Goal: Transaction & Acquisition: Purchase product/service

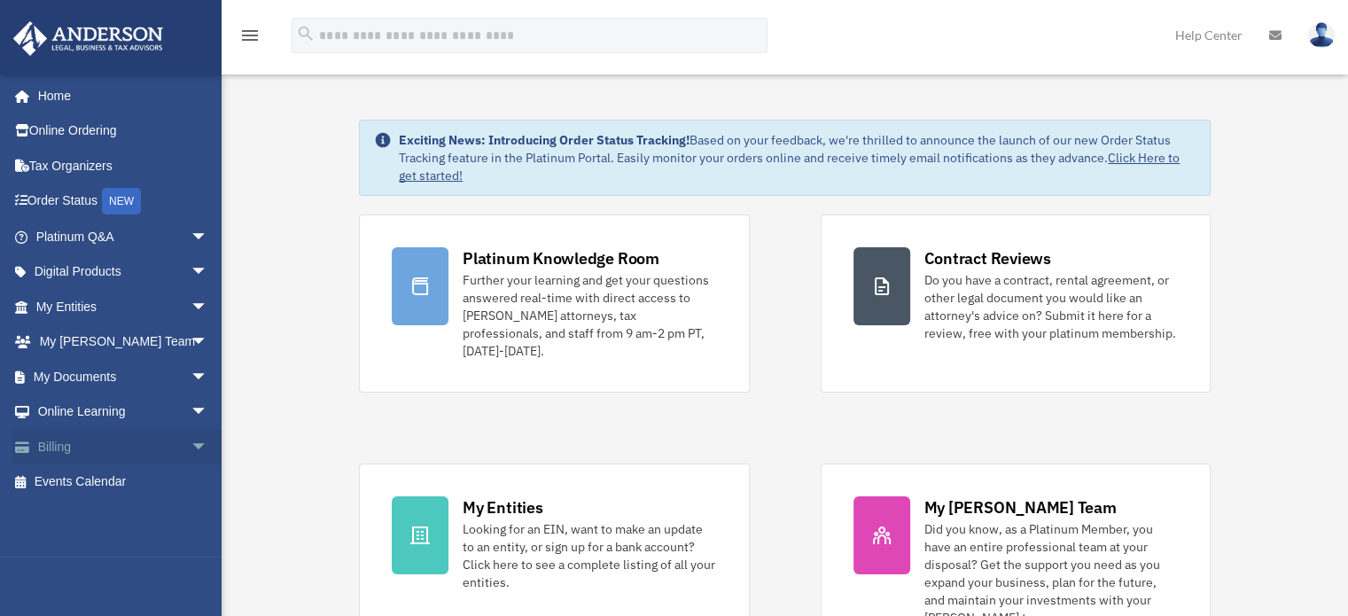
click at [52, 443] on link "Billing arrow_drop_down" at bounding box center [123, 446] width 222 height 35
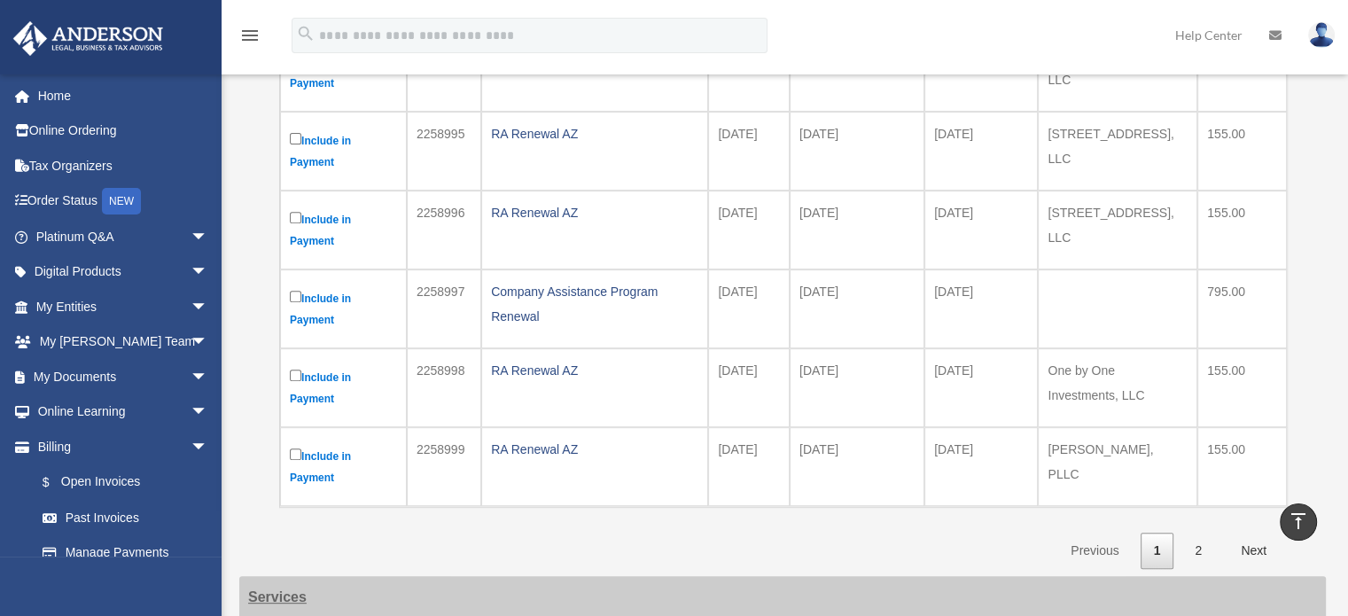
scroll to position [886, 0]
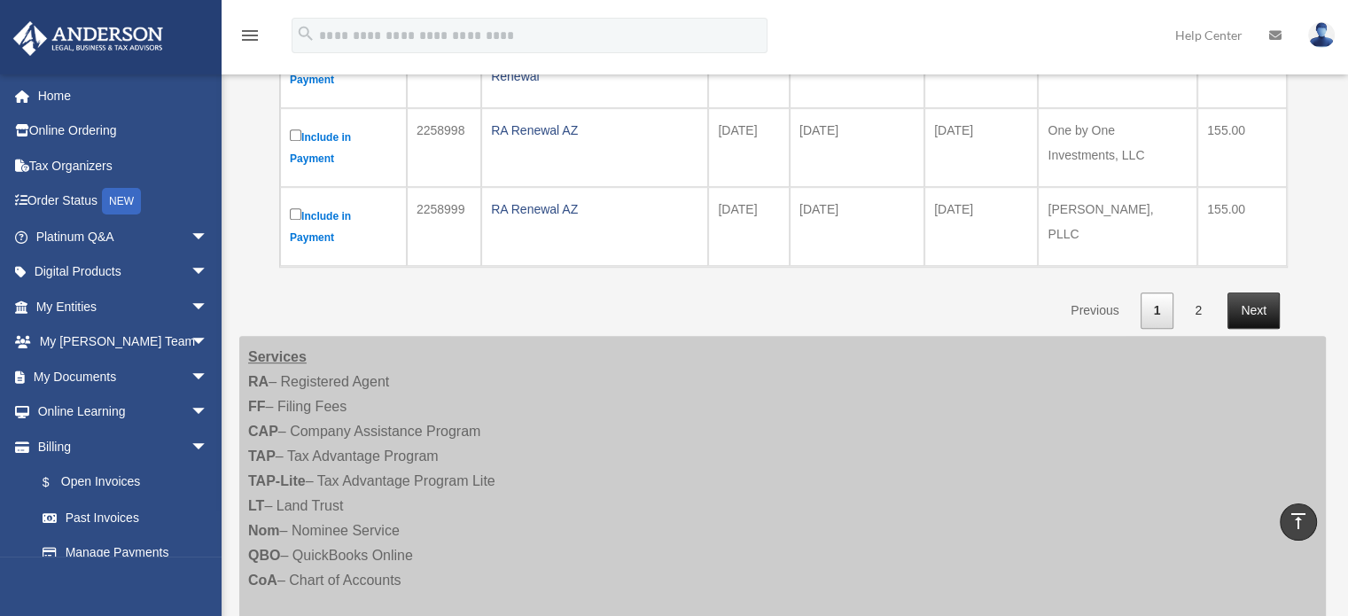
click at [1253, 304] on link "Next" at bounding box center [1254, 310] width 52 height 36
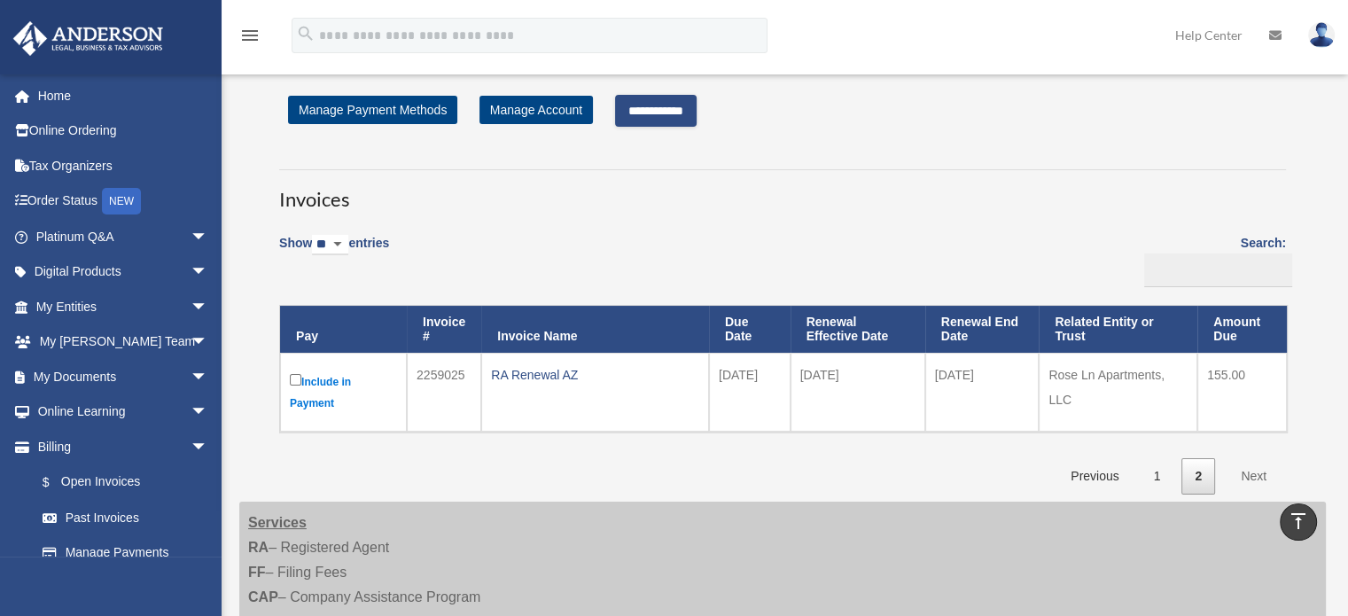
scroll to position [0, 0]
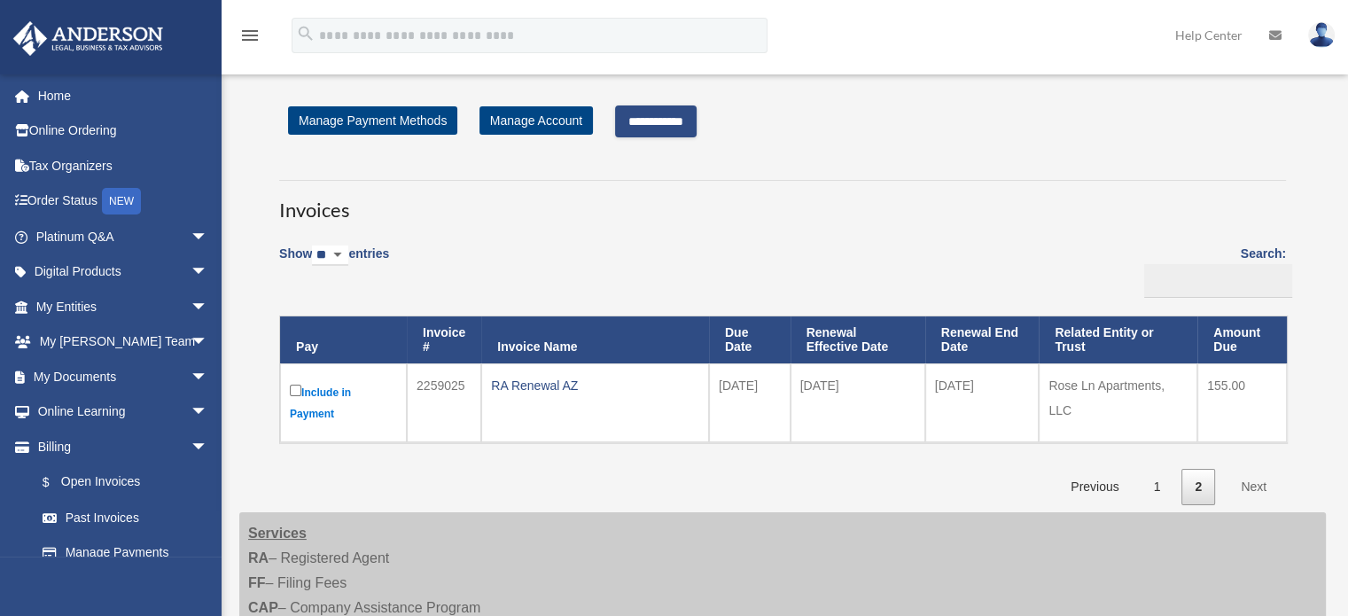
click at [1250, 482] on link "Next" at bounding box center [1254, 487] width 52 height 36
click at [668, 116] on input "**********" at bounding box center [656, 121] width 82 height 32
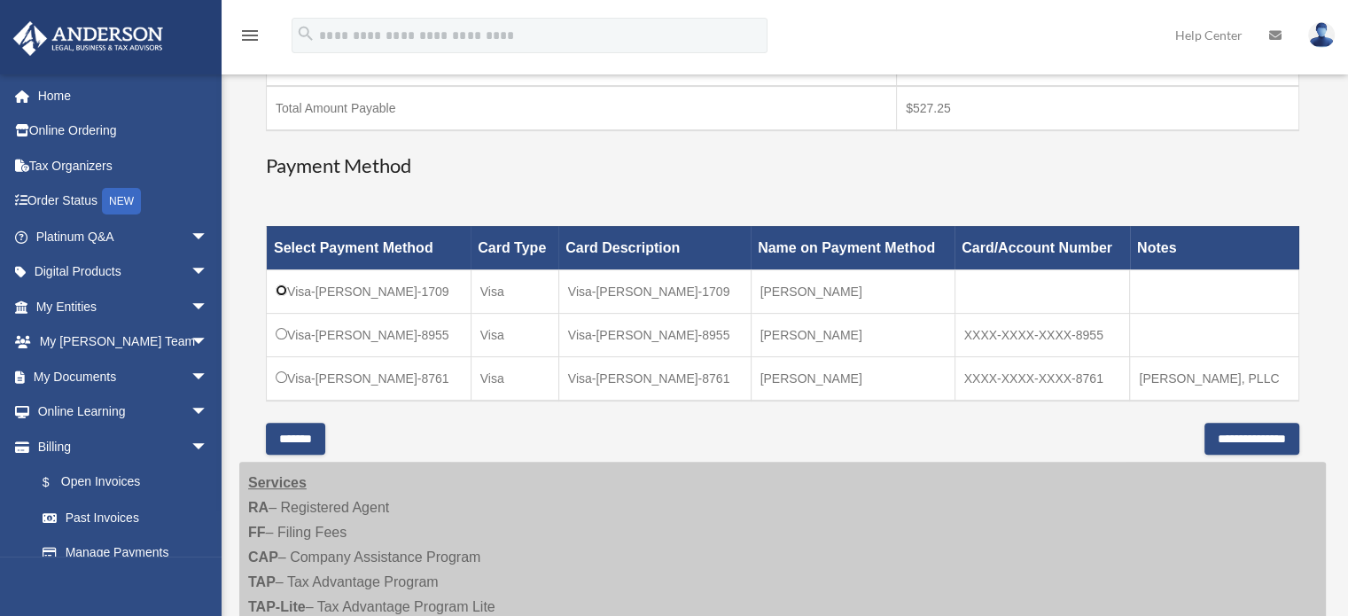
scroll to position [532, 0]
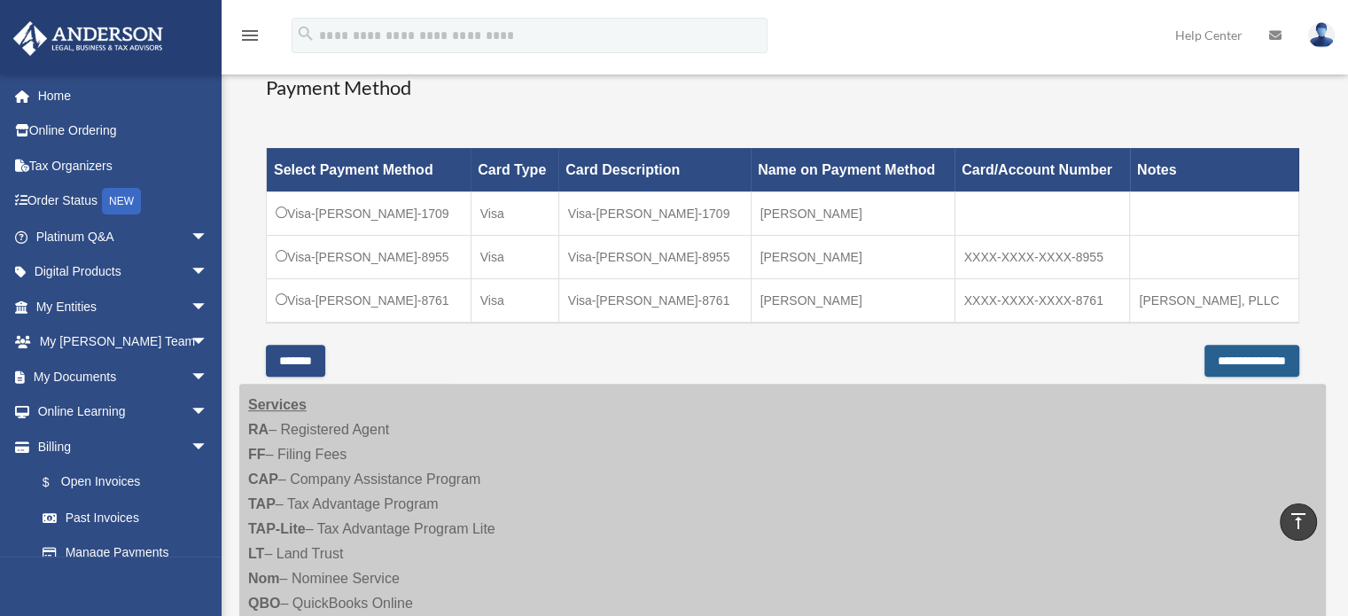
click at [1228, 353] on input "**********" at bounding box center [1252, 361] width 95 height 32
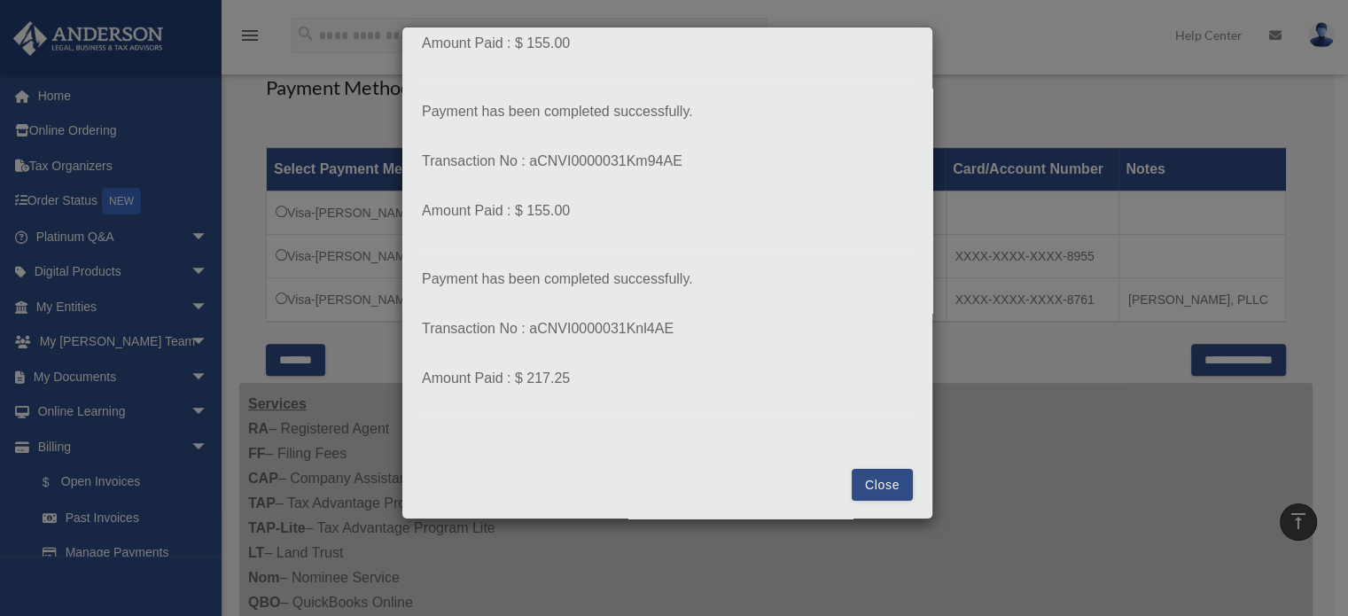
scroll to position [886, 0]
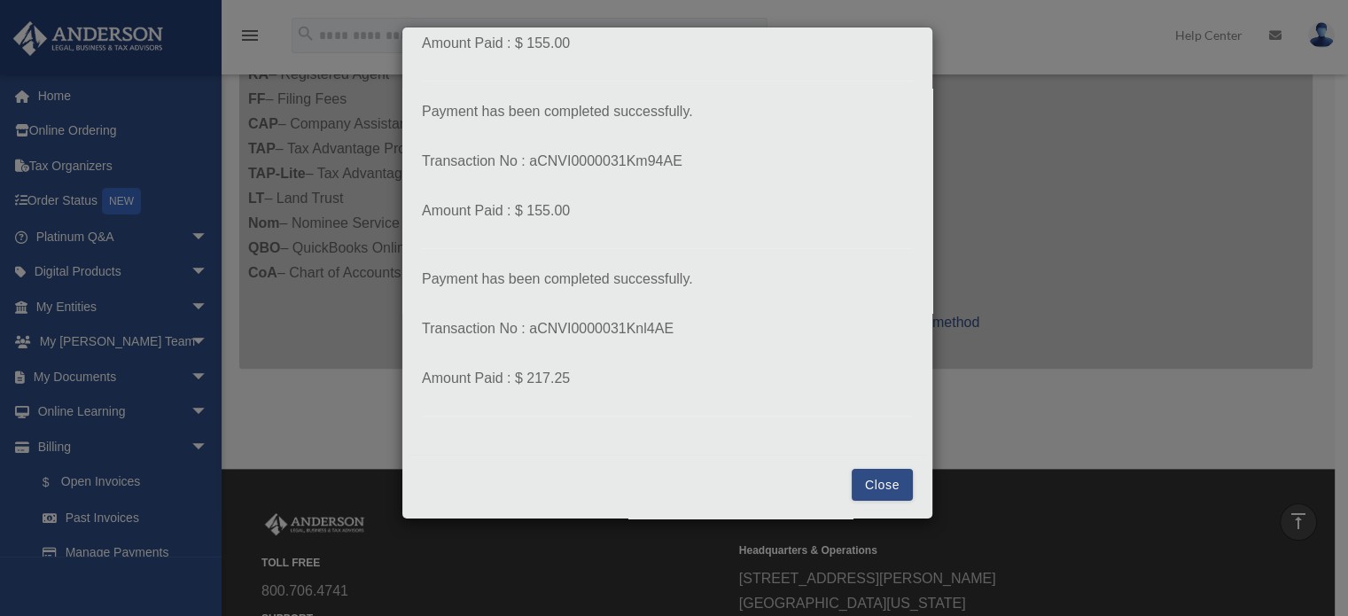
click at [866, 481] on button "Close" at bounding box center [882, 485] width 61 height 32
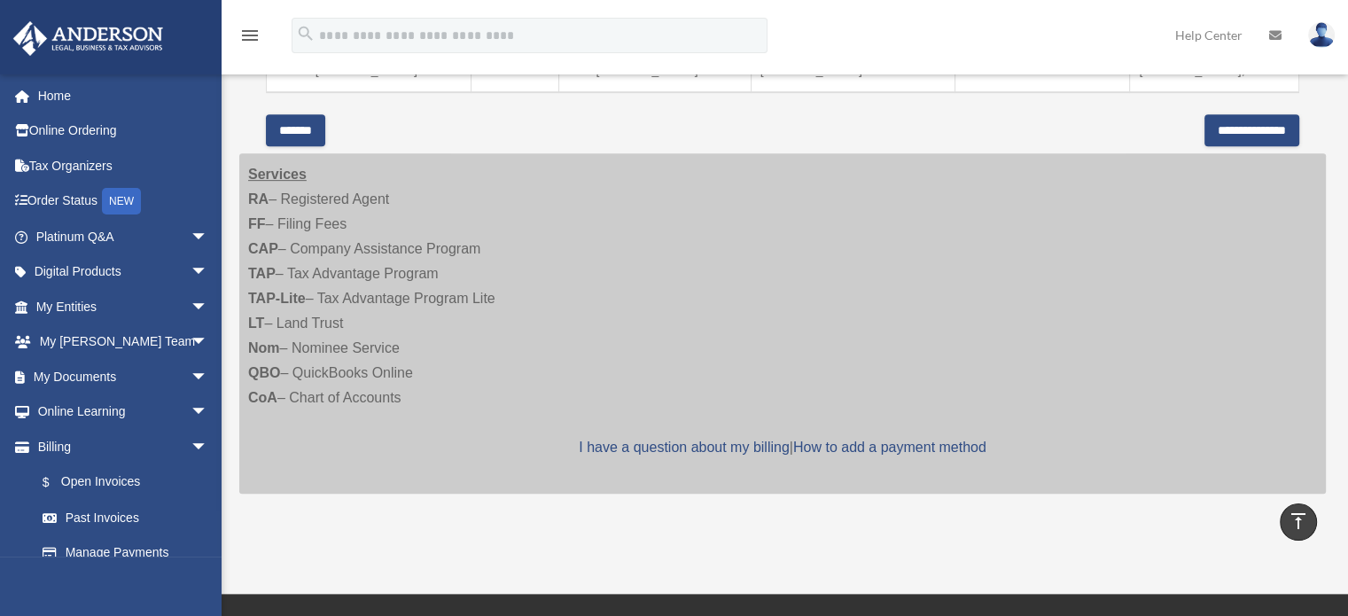
scroll to position [443, 0]
